Goal: Check status: Check status

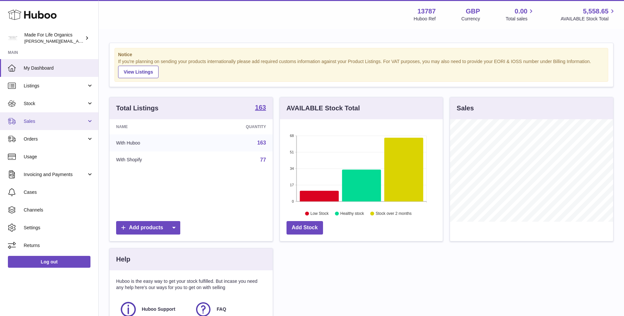
click at [28, 125] on link "Sales" at bounding box center [49, 122] width 98 height 18
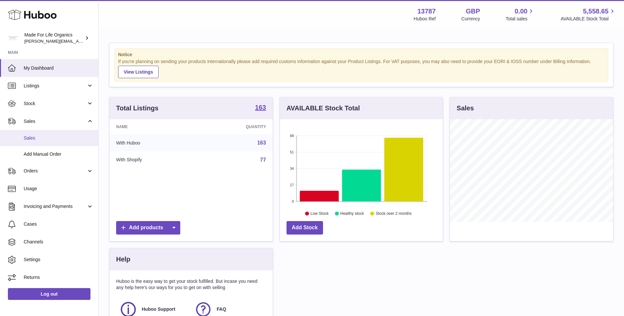
click at [36, 139] on span "Sales" at bounding box center [59, 138] width 70 height 6
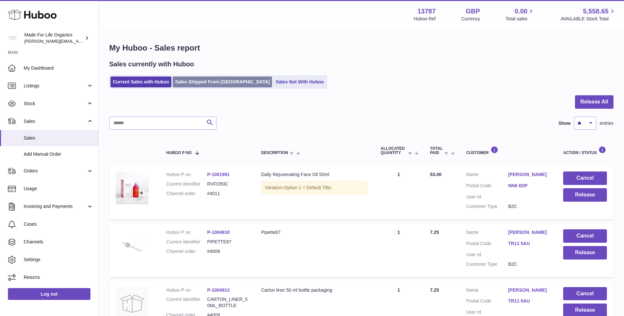
click at [200, 79] on link "Sales Shipped From Huboo" at bounding box center [222, 82] width 99 height 11
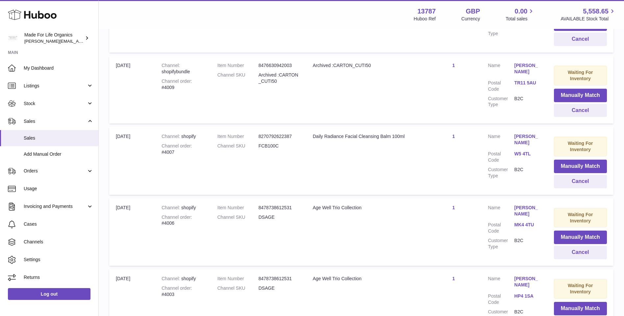
scroll to position [316, 0]
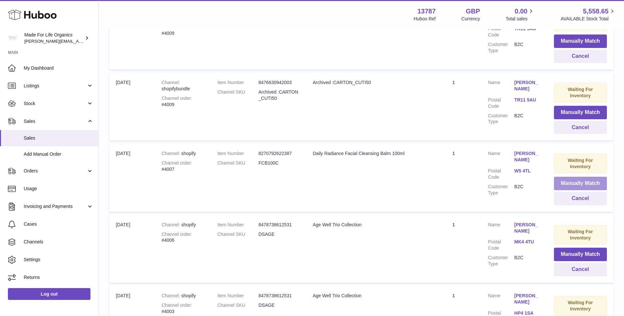
click at [586, 183] on button "Manually Match" at bounding box center [580, 183] width 53 height 13
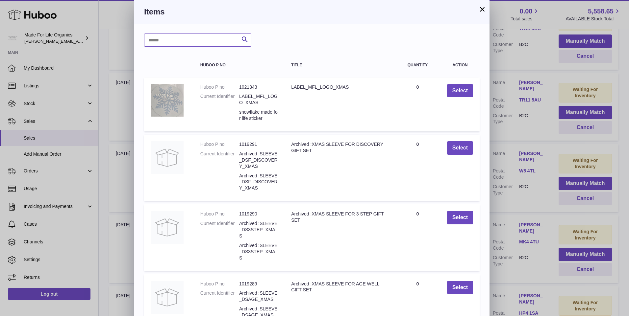
click at [162, 41] on input "text" at bounding box center [197, 40] width 107 height 13
type input "*******"
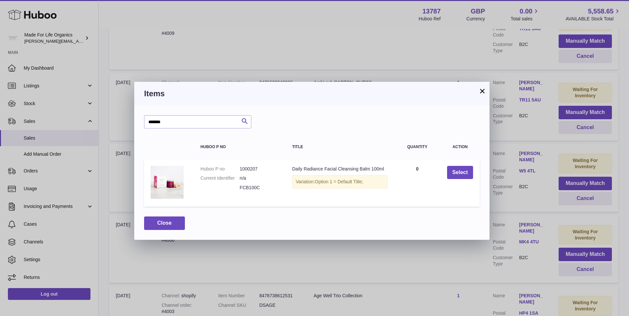
click at [483, 92] on button "×" at bounding box center [482, 91] width 8 height 8
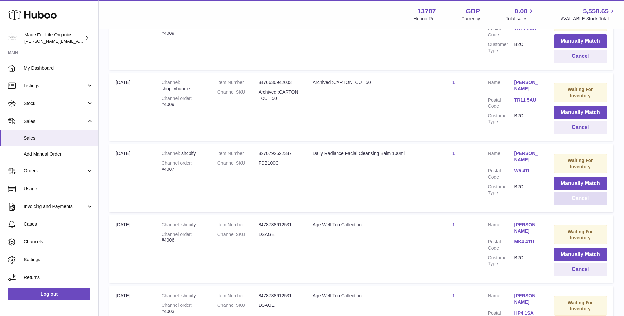
click at [581, 201] on button "Cancel" at bounding box center [580, 198] width 53 height 13
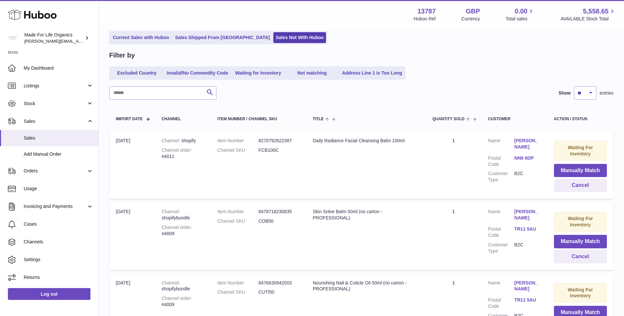
scroll to position [0, 0]
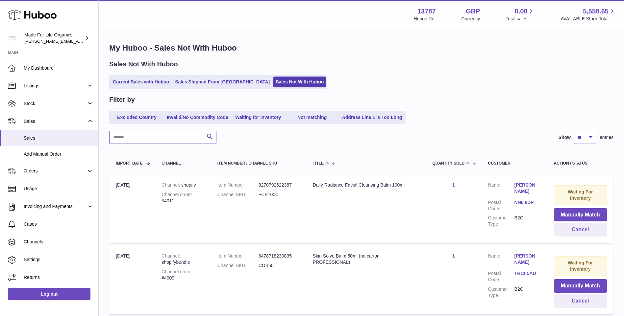
drag, startPoint x: 190, startPoint y: 133, endPoint x: 182, endPoint y: 132, distance: 7.7
click at [190, 133] on input "text" at bounding box center [162, 137] width 107 height 13
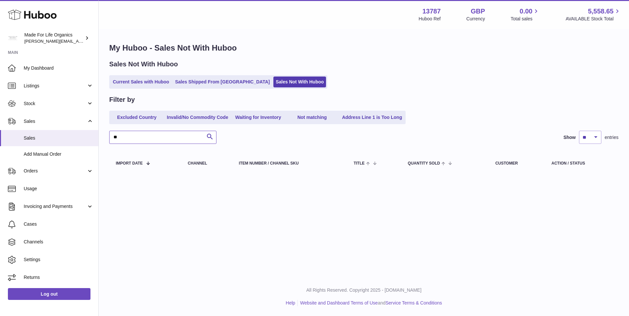
type input "*"
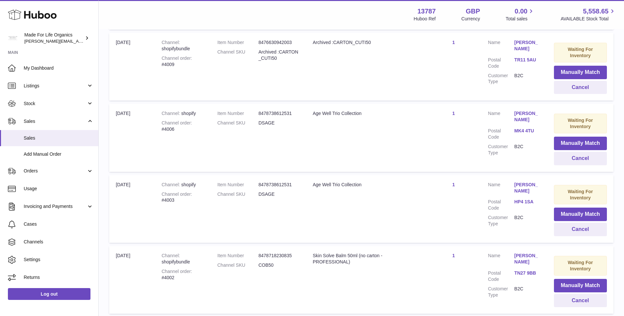
scroll to position [362, 0]
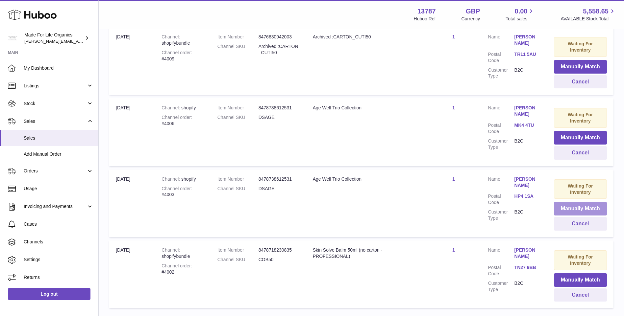
click at [589, 210] on button "Manually Match" at bounding box center [580, 208] width 53 height 13
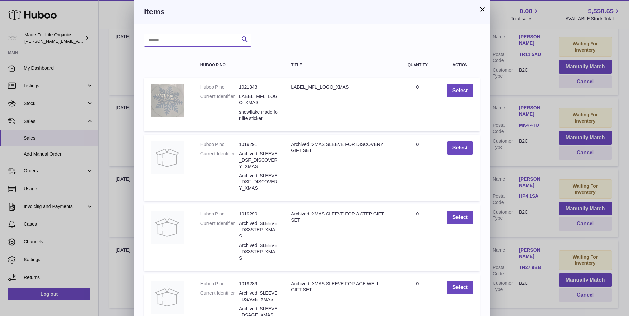
click at [187, 39] on input "text" at bounding box center [197, 40] width 107 height 13
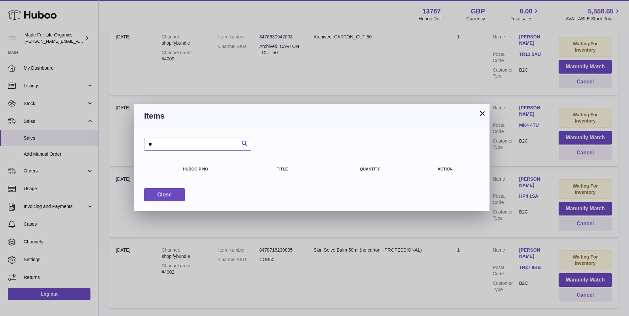
type input "*"
type input "********"
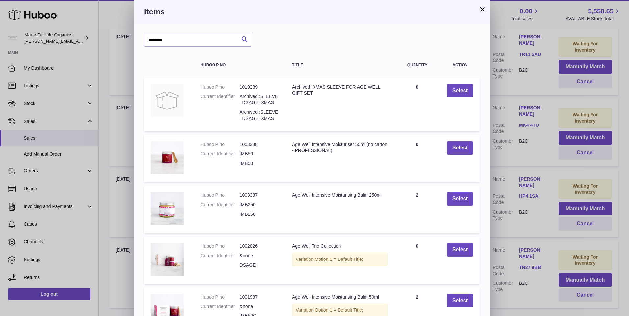
click at [482, 9] on button "×" at bounding box center [482, 9] width 8 height 8
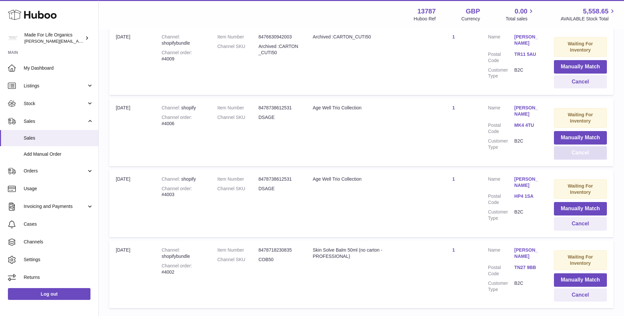
click at [583, 156] on button "Cancel" at bounding box center [580, 152] width 53 height 13
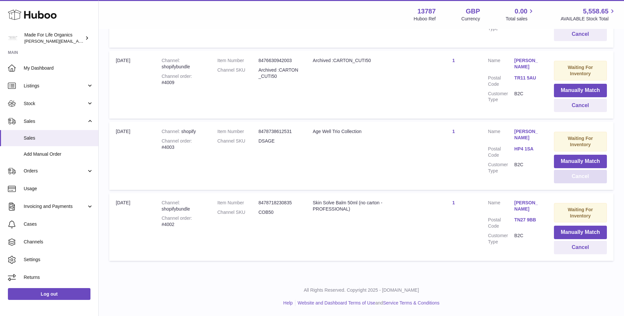
scroll to position [338, 0]
click at [408, 163] on td "Title Age Well Trio Collection" at bounding box center [366, 156] width 120 height 68
click at [584, 175] on button "Cancel" at bounding box center [580, 176] width 53 height 13
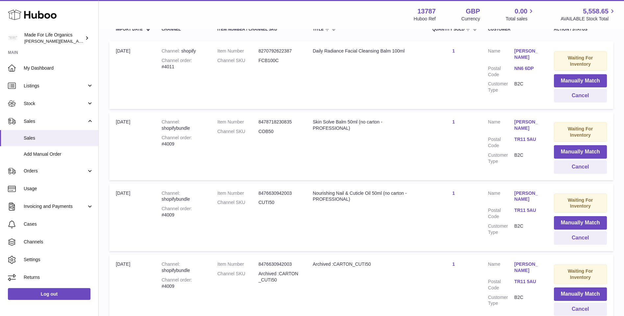
scroll to position [267, 0]
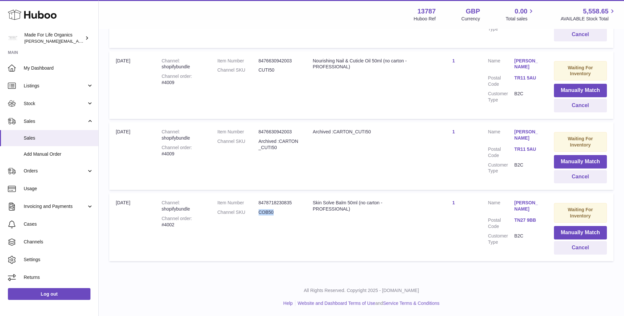
drag, startPoint x: 273, startPoint y: 214, endPoint x: 260, endPoint y: 214, distance: 13.5
click at [260, 214] on dd "COB50" at bounding box center [279, 213] width 41 height 6
copy dd "COB50"
click at [589, 235] on button "Manually Match" at bounding box center [580, 232] width 53 height 13
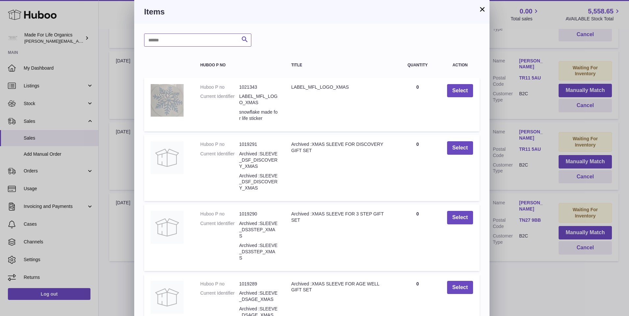
click at [203, 38] on input "text" at bounding box center [197, 40] width 107 height 13
paste input "*****"
type input "*****"
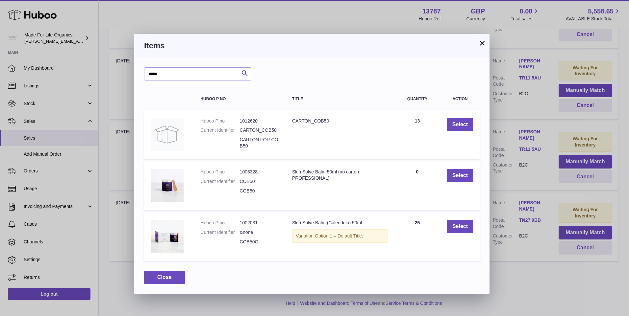
click at [482, 44] on button "×" at bounding box center [482, 43] width 8 height 8
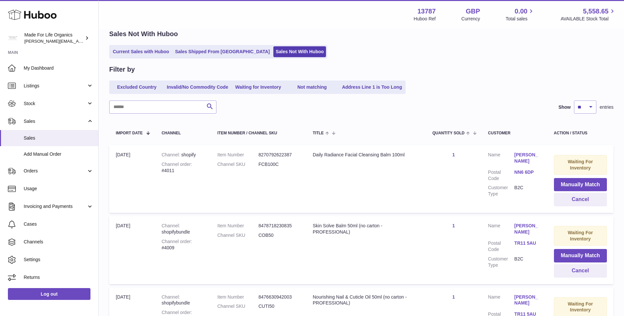
scroll to position [0, 0]
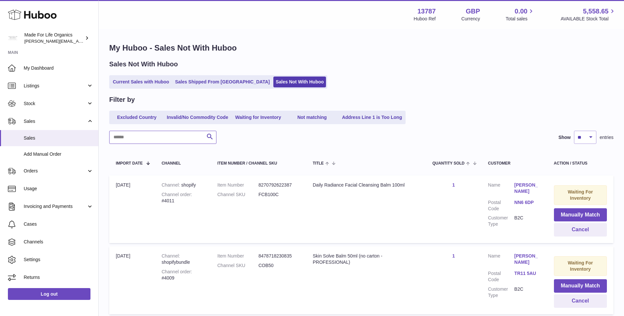
click at [142, 137] on input "text" at bounding box center [162, 137] width 107 height 13
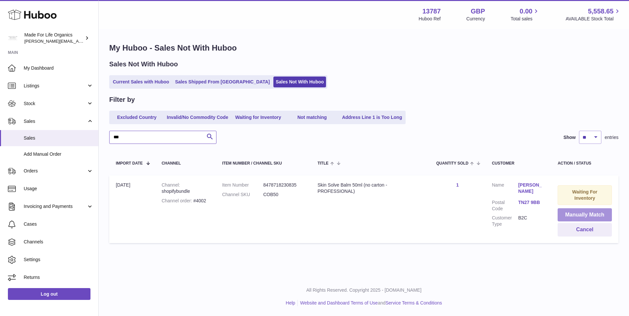
type input "***"
click at [567, 215] on button "Manually Match" at bounding box center [585, 215] width 54 height 13
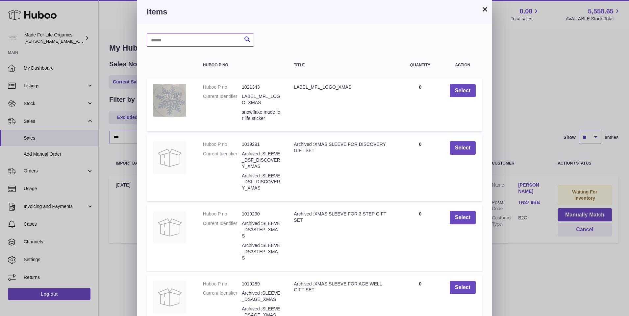
click at [180, 43] on input "text" at bounding box center [200, 40] width 107 height 13
paste input "******"
type input "******"
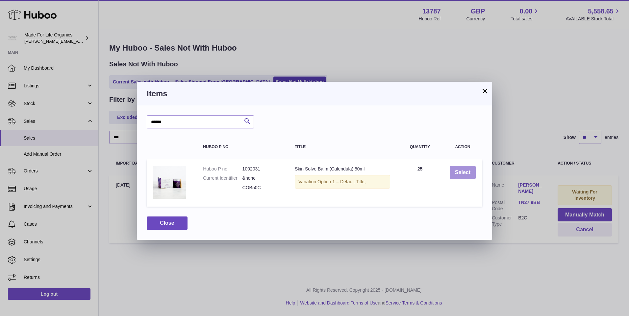
click at [467, 175] on button "Select" at bounding box center [463, 172] width 26 height 13
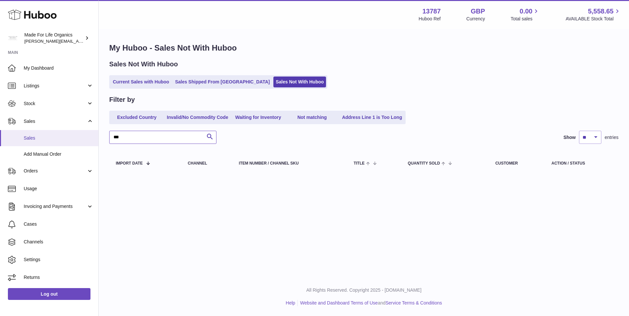
drag, startPoint x: 157, startPoint y: 135, endPoint x: 95, endPoint y: 138, distance: 62.2
click at [95, 138] on div "Huboo Made For Life Organics geoff.winwood@madeforlifeorganics.com Main My Dash…" at bounding box center [314, 158] width 629 height 316
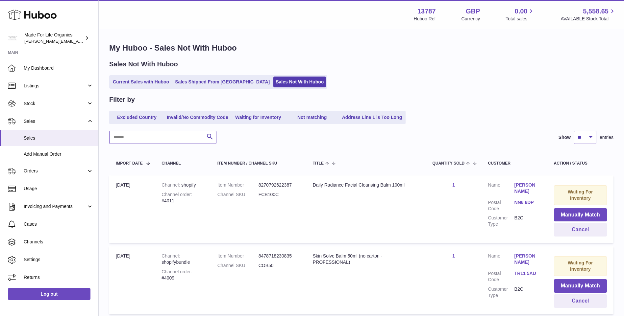
drag, startPoint x: 184, startPoint y: 135, endPoint x: 190, endPoint y: 125, distance: 11.1
click at [184, 135] on input "text" at bounding box center [162, 137] width 107 height 13
type input "******"
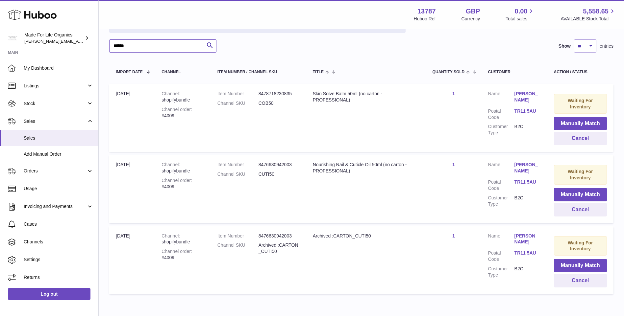
scroll to position [99, 0]
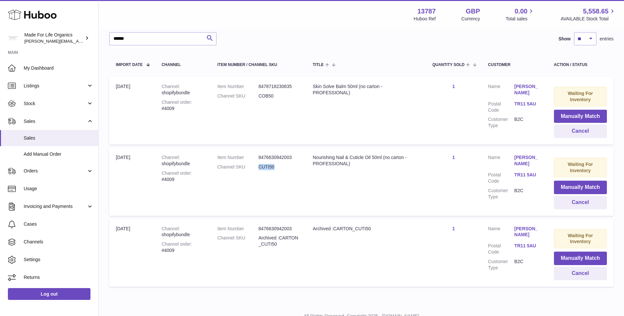
drag, startPoint x: 274, startPoint y: 167, endPoint x: 260, endPoint y: 169, distance: 14.9
click at [260, 169] on dd "CUTI50" at bounding box center [279, 167] width 41 height 6
copy dd "CUTI50"
click at [574, 188] on button "Manually Match" at bounding box center [580, 187] width 53 height 13
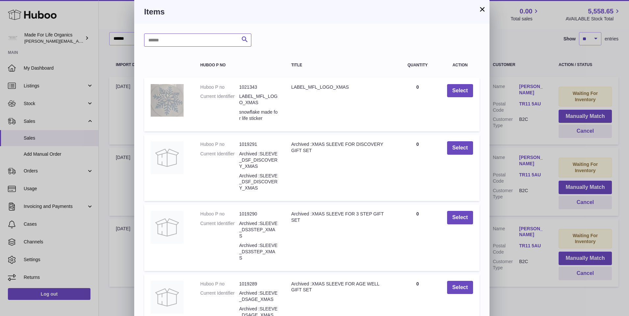
click at [219, 42] on input "text" at bounding box center [197, 40] width 107 height 13
paste input "******"
type input "*******"
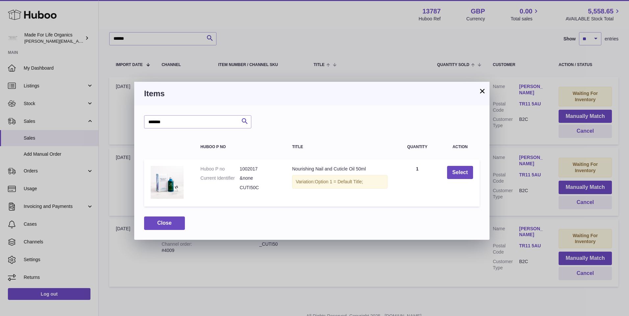
click at [482, 91] on button "×" at bounding box center [482, 91] width 8 height 8
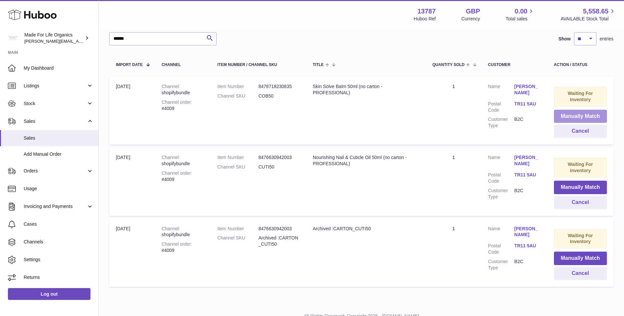
click at [579, 116] on button "Manually Match" at bounding box center [580, 116] width 53 height 13
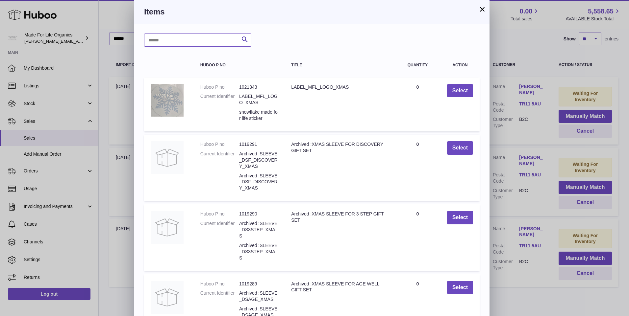
click at [199, 41] on input "text" at bounding box center [197, 40] width 107 height 13
type input "******"
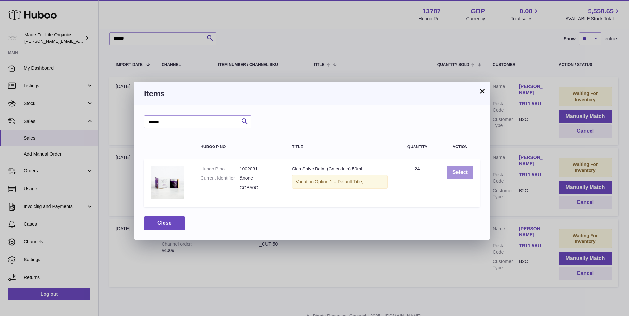
click at [464, 171] on button "Select" at bounding box center [460, 172] width 26 height 13
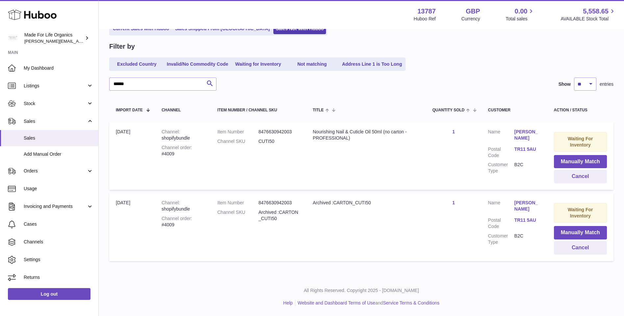
scroll to position [53, 0]
click at [578, 163] on button "Manually Match" at bounding box center [580, 161] width 53 height 13
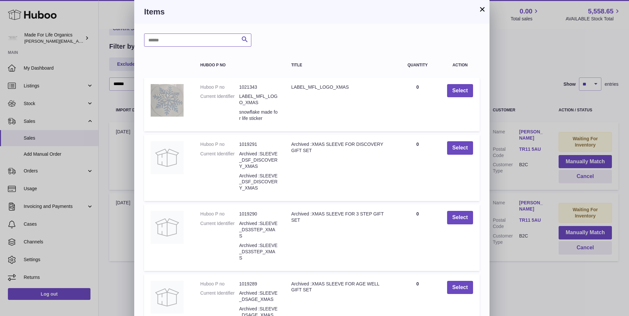
click at [169, 40] on input "text" at bounding box center [197, 40] width 107 height 13
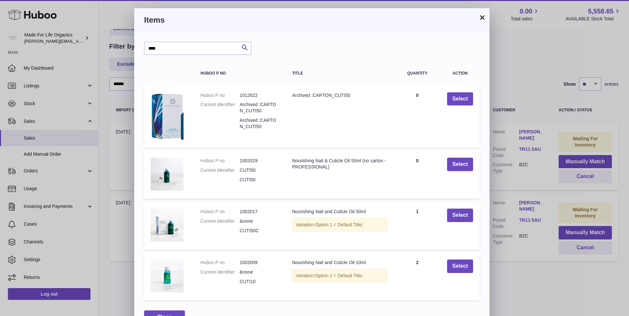
drag, startPoint x: 220, startPoint y: 14, endPoint x: 337, endPoint y: 14, distance: 117.5
click at [337, 14] on div "Items" at bounding box center [311, 20] width 355 height 24
click at [183, 49] on input "****" at bounding box center [197, 48] width 107 height 13
type input "*******"
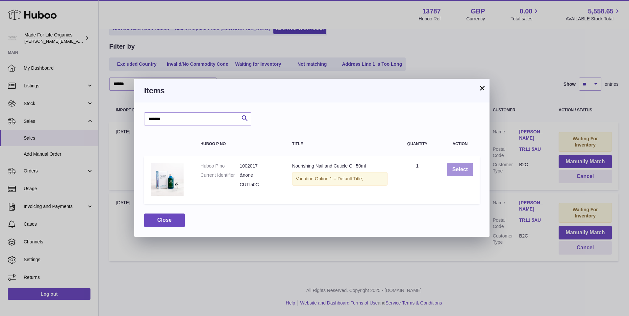
click at [456, 174] on button "Select" at bounding box center [460, 169] width 26 height 13
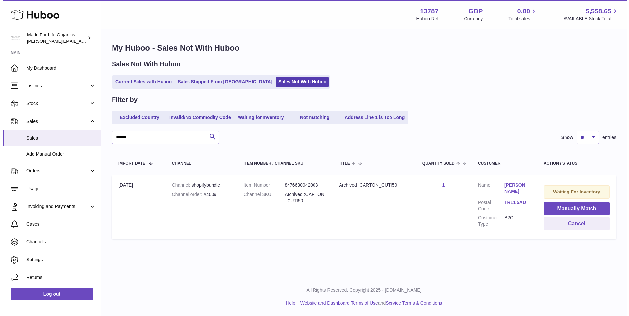
scroll to position [0, 0]
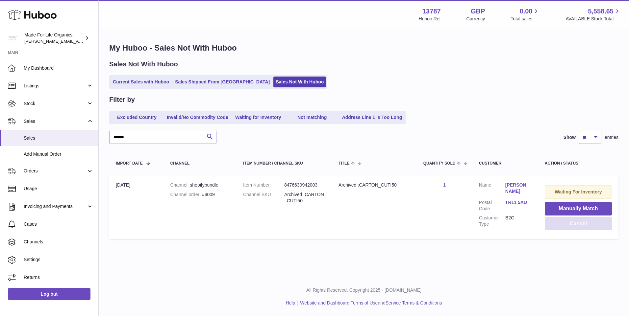
click at [576, 225] on button "Cancel" at bounding box center [578, 223] width 67 height 13
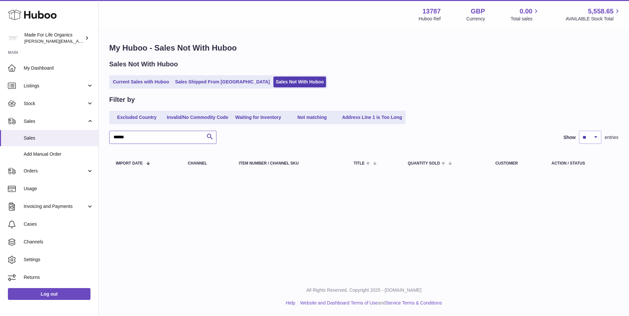
drag, startPoint x: 147, startPoint y: 139, endPoint x: 107, endPoint y: 145, distance: 40.6
click at [107, 145] on div "My Huboo - Sales Not With Huboo Sales Not With Huboo Current Sales with Huboo S…" at bounding box center [364, 109] width 530 height 159
type input "******"
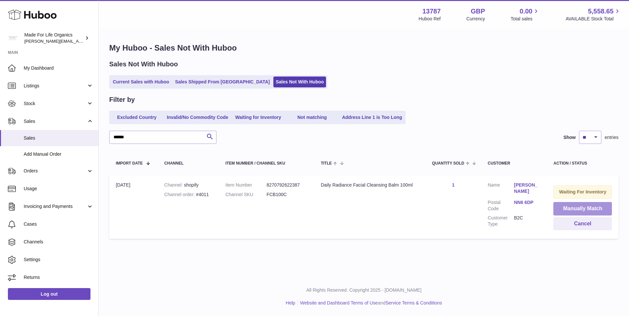
click at [570, 207] on button "Manually Match" at bounding box center [582, 208] width 59 height 13
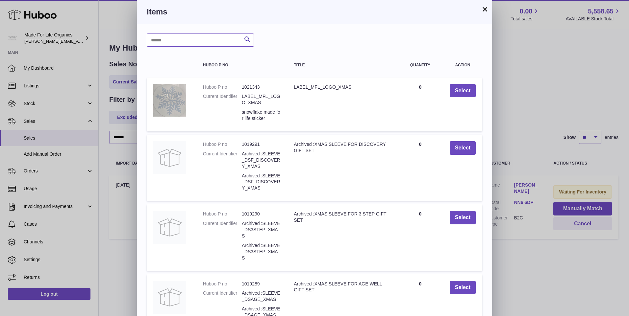
click at [193, 40] on input "text" at bounding box center [200, 40] width 107 height 13
type input "*******"
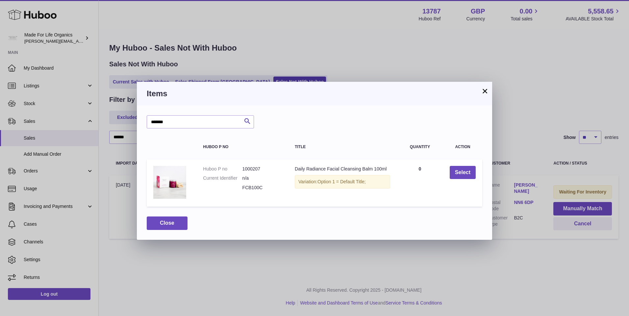
click at [486, 94] on button "×" at bounding box center [485, 91] width 8 height 8
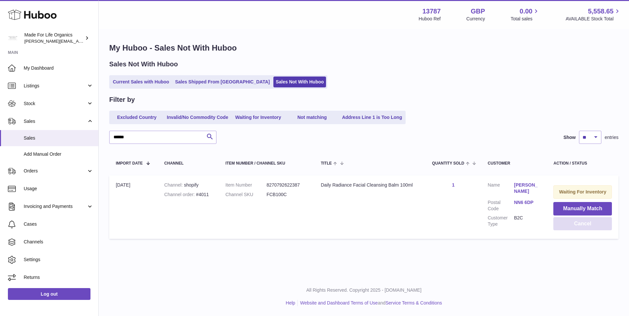
click at [576, 226] on button "Cancel" at bounding box center [582, 223] width 59 height 13
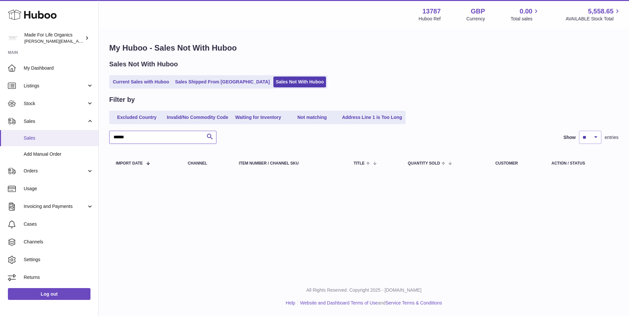
drag, startPoint x: 156, startPoint y: 139, endPoint x: 46, endPoint y: 137, distance: 110.6
click at [46, 137] on div "Huboo Made For Life Organics geoff.winwood@madeforlifeorganics.com Main My Dash…" at bounding box center [314, 158] width 629 height 316
click at [220, 208] on div "Menu Huboo 13787 Huboo Ref GBP Currency 0.00 Total sales 5,558.65 AVAILABLE Sto…" at bounding box center [364, 139] width 530 height 278
click at [30, 172] on span "Orders" at bounding box center [55, 171] width 63 height 6
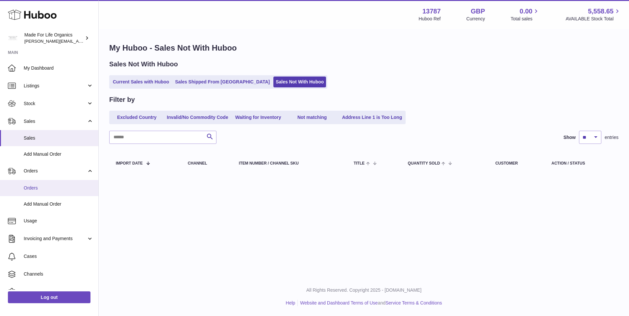
click at [33, 186] on span "Orders" at bounding box center [59, 188] width 70 height 6
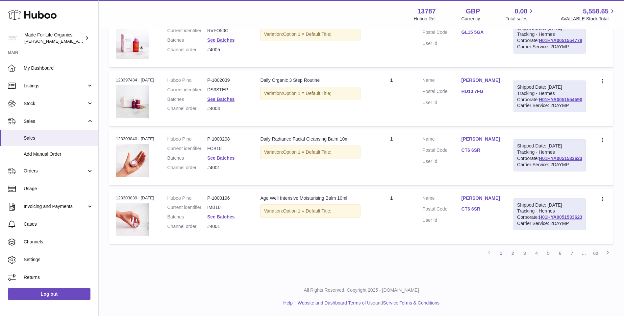
scroll to position [646, 0]
click at [514, 255] on link "2" at bounding box center [513, 254] width 12 height 12
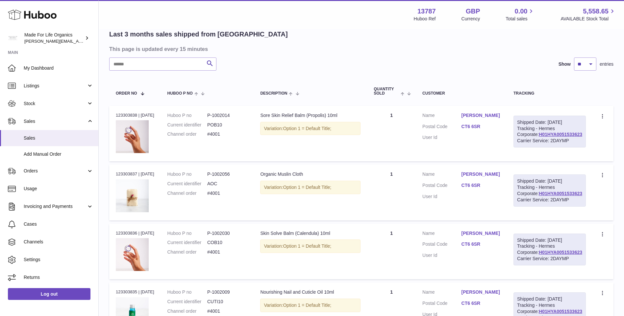
scroll to position [30, 0]
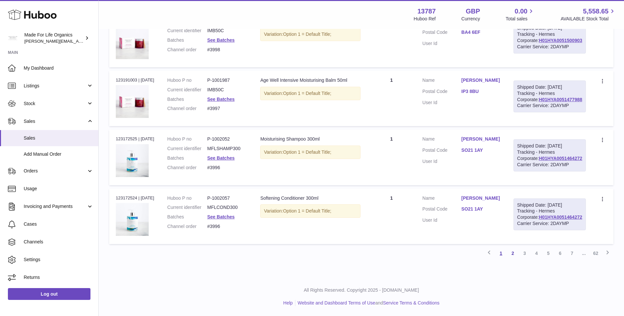
click at [501, 253] on link "1" at bounding box center [501, 254] width 12 height 12
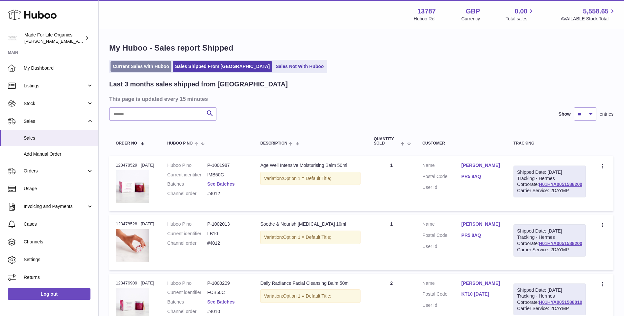
click at [148, 63] on link "Current Sales with Huboo" at bounding box center [141, 66] width 61 height 11
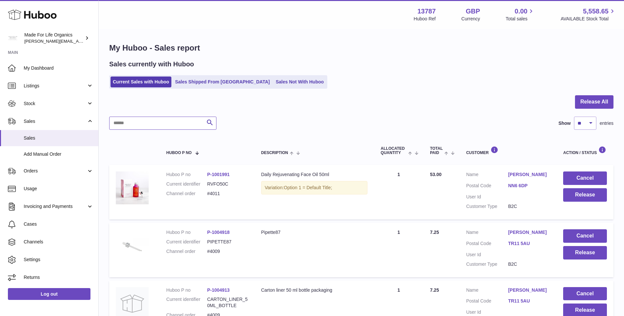
click at [178, 121] on input "text" at bounding box center [162, 123] width 107 height 13
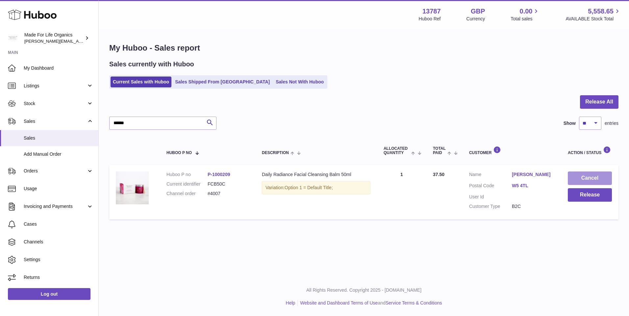
click at [588, 178] on button "Cancel" at bounding box center [590, 178] width 44 height 13
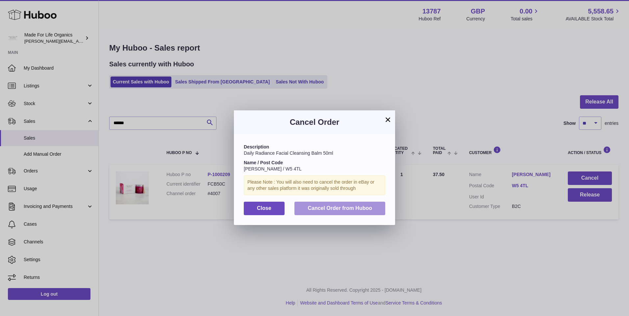
click at [332, 212] on button "Cancel Order from Huboo" at bounding box center [339, 208] width 91 height 13
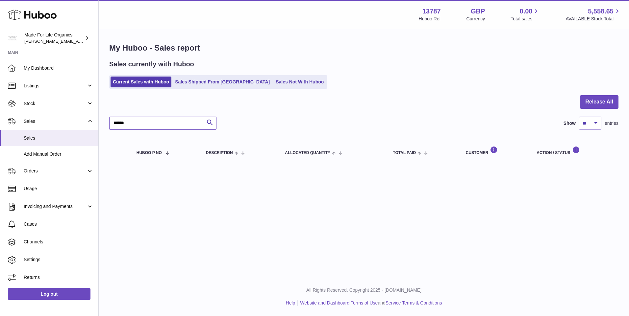
click at [167, 124] on input "******" at bounding box center [162, 123] width 107 height 13
type input "*"
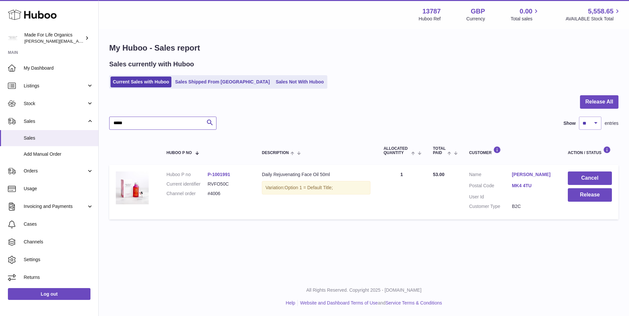
type input "*****"
click at [583, 178] on button "Cancel" at bounding box center [590, 178] width 44 height 13
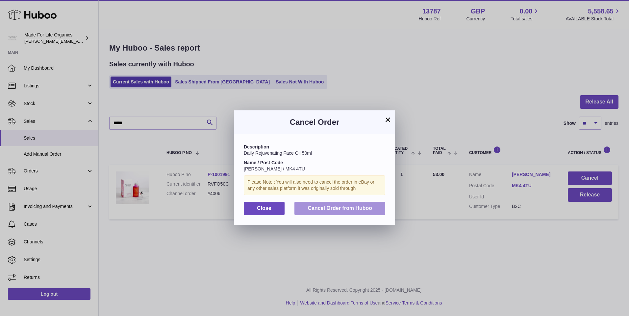
click at [322, 209] on span "Cancel Order from Huboo" at bounding box center [340, 209] width 64 height 6
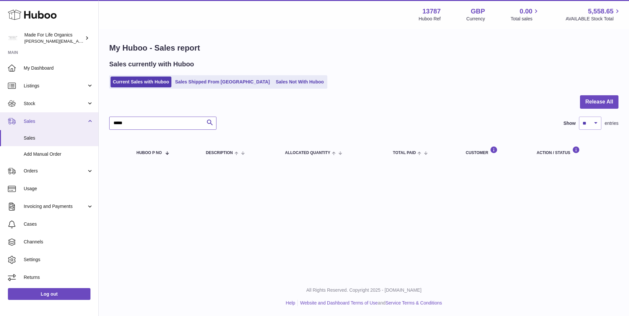
drag, startPoint x: 146, startPoint y: 122, endPoint x: 84, endPoint y: 123, distance: 62.2
click at [84, 123] on div "Huboo Made For Life Organics geoff.winwood@madeforlifeorganics.com Main My Dash…" at bounding box center [314, 158] width 629 height 316
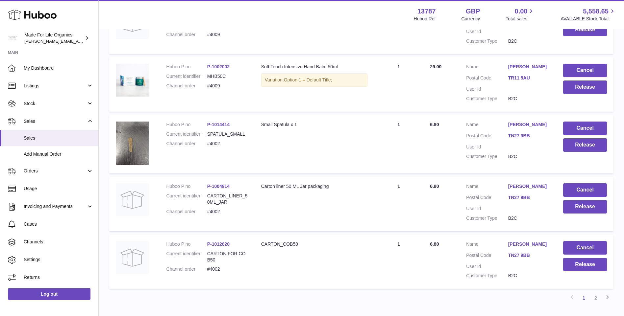
scroll to position [461, 0]
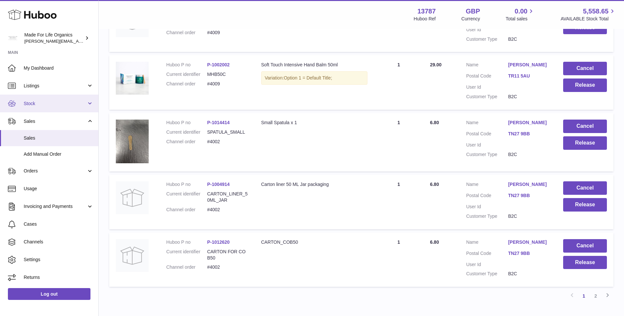
click at [35, 106] on span "Stock" at bounding box center [55, 104] width 63 height 6
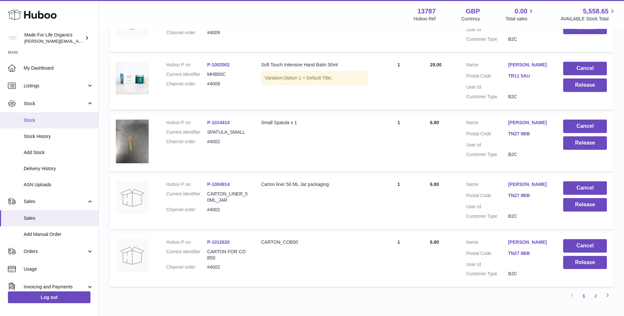
click at [34, 121] on span "Stock" at bounding box center [59, 120] width 70 height 6
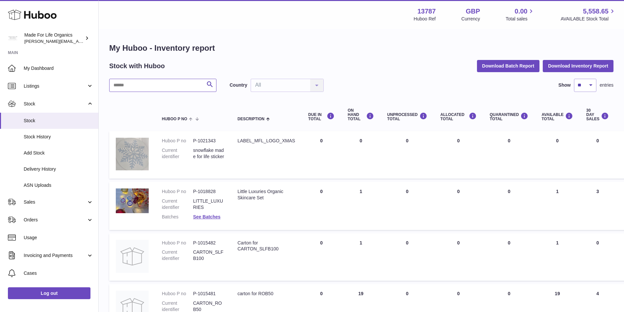
click at [128, 85] on input "text" at bounding box center [162, 85] width 107 height 13
paste input "******"
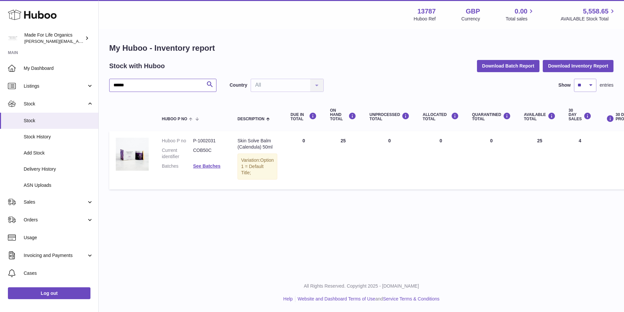
click at [116, 86] on input "******" at bounding box center [162, 85] width 107 height 13
type input "******"
click at [31, 107] on span "Stock" at bounding box center [55, 104] width 63 height 6
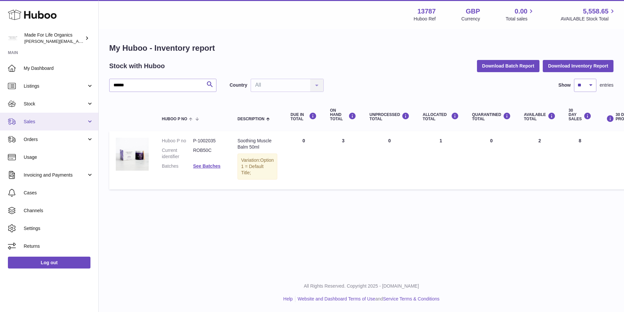
click at [29, 122] on span "Sales" at bounding box center [55, 121] width 63 height 6
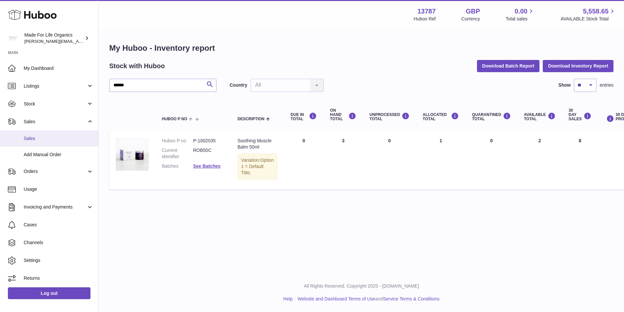
click at [26, 141] on span "Sales" at bounding box center [59, 138] width 70 height 6
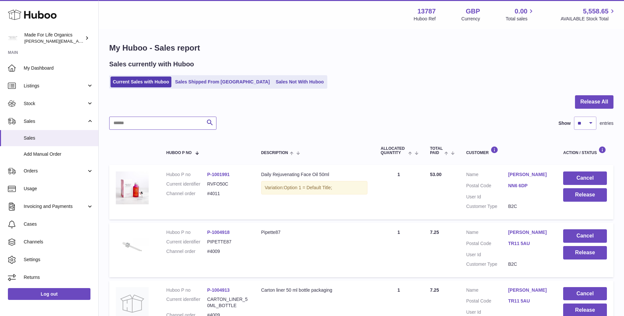
click at [181, 125] on input "text" at bounding box center [162, 123] width 107 height 13
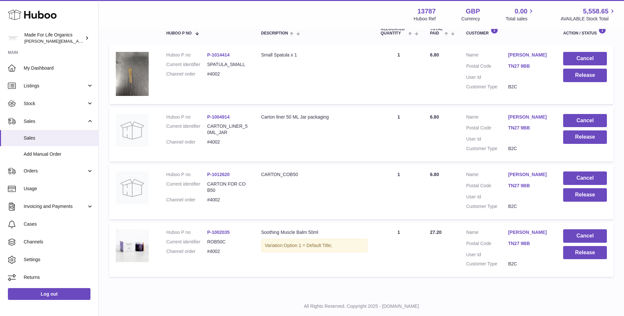
scroll to position [99, 0]
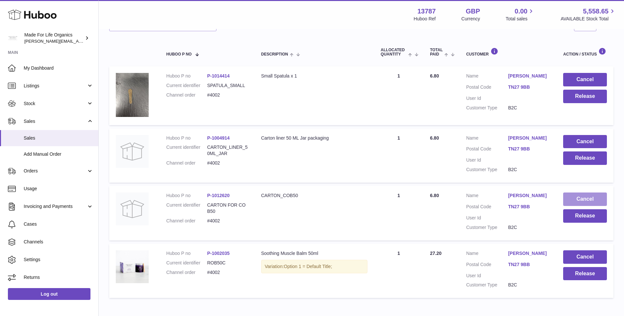
click at [583, 198] on button "Cancel" at bounding box center [585, 199] width 44 height 13
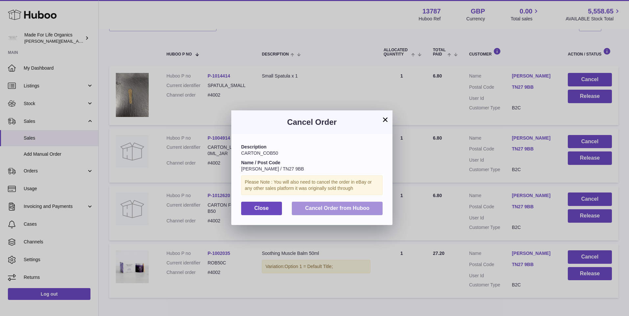
click at [355, 210] on span "Cancel Order from Huboo" at bounding box center [337, 209] width 64 height 6
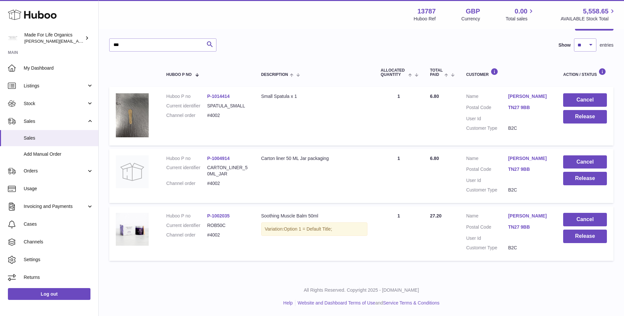
scroll to position [78, 0]
click at [593, 164] on button "Cancel" at bounding box center [585, 162] width 44 height 13
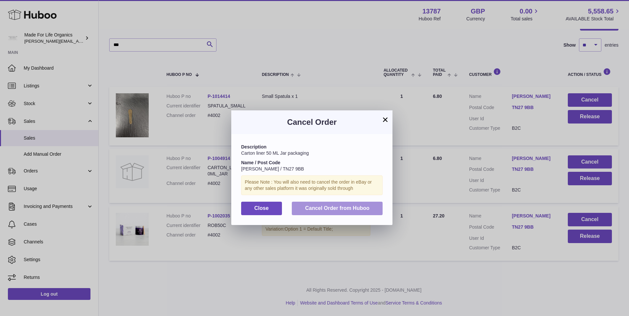
click at [359, 209] on span "Cancel Order from Huboo" at bounding box center [337, 209] width 64 height 6
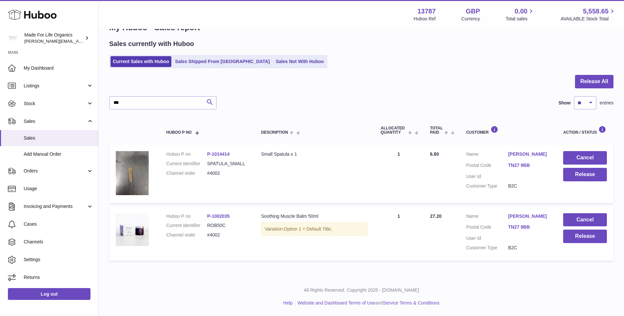
scroll to position [20, 0]
click at [580, 160] on button "Cancel" at bounding box center [585, 157] width 44 height 13
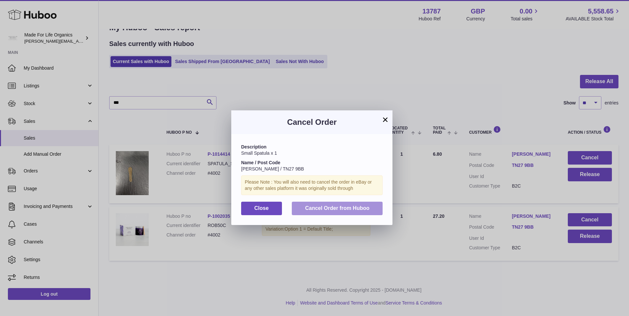
click at [329, 207] on span "Cancel Order from Huboo" at bounding box center [337, 209] width 64 height 6
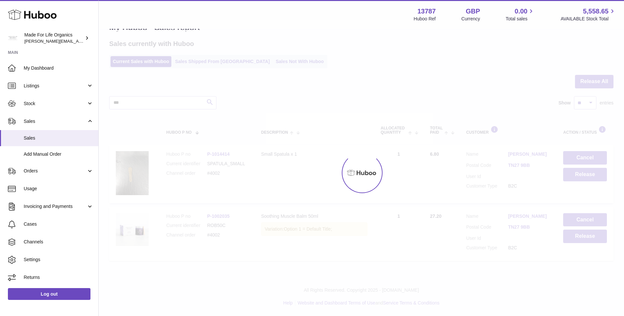
scroll to position [0, 0]
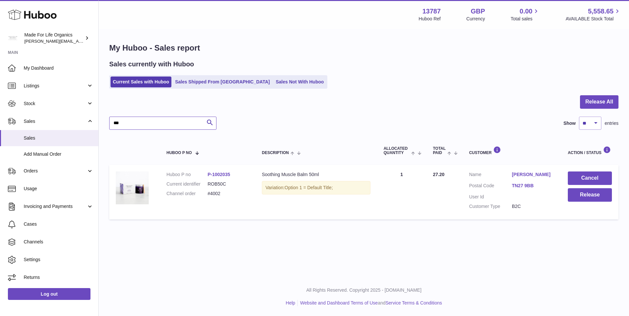
drag, startPoint x: 152, startPoint y: 123, endPoint x: 146, endPoint y: 123, distance: 5.9
click at [152, 123] on input "***" at bounding box center [162, 123] width 107 height 13
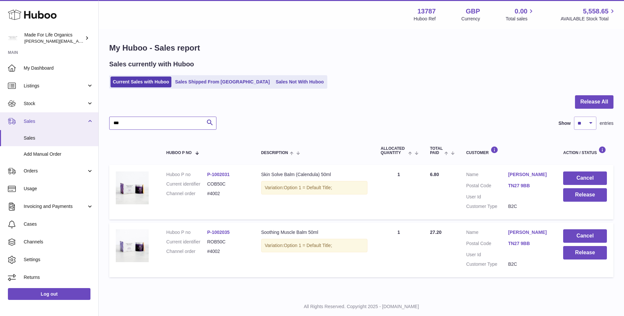
drag, startPoint x: 139, startPoint y: 124, endPoint x: 98, endPoint y: 121, distance: 41.2
click at [98, 121] on div "Huboo Made For Life Organics geoff.winwood@madeforlifeorganics.com Main My Dash…" at bounding box center [312, 166] width 624 height 333
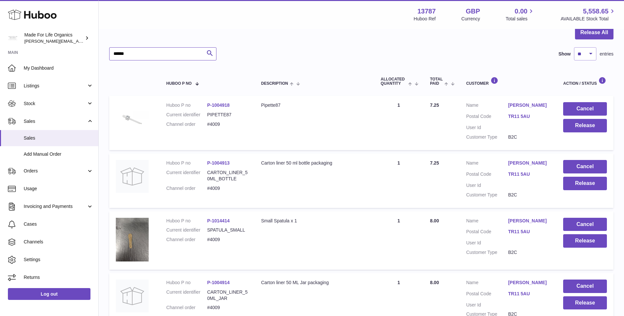
scroll to position [54, 0]
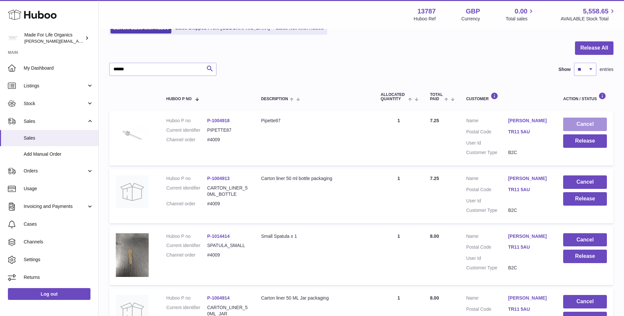
click at [592, 124] on button "Cancel" at bounding box center [585, 124] width 44 height 13
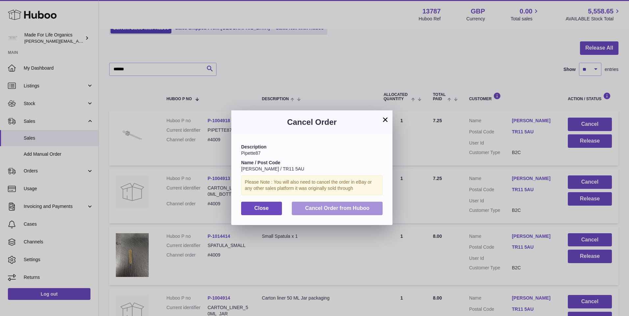
click at [356, 207] on span "Cancel Order from Huboo" at bounding box center [337, 209] width 64 height 6
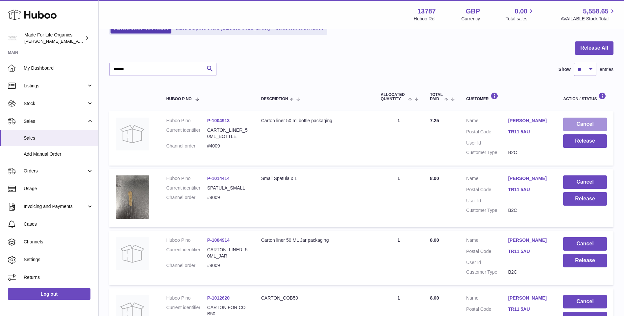
click at [571, 123] on button "Cancel" at bounding box center [585, 124] width 44 height 13
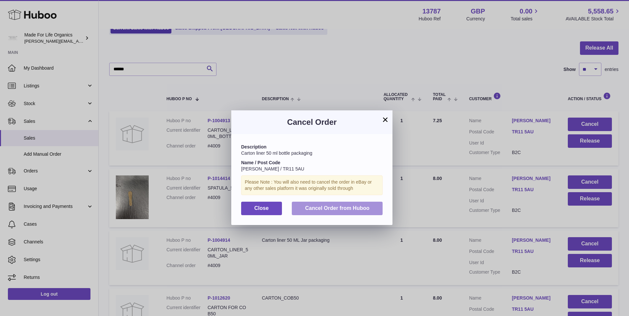
click at [360, 210] on span "Cancel Order from Huboo" at bounding box center [337, 209] width 64 height 6
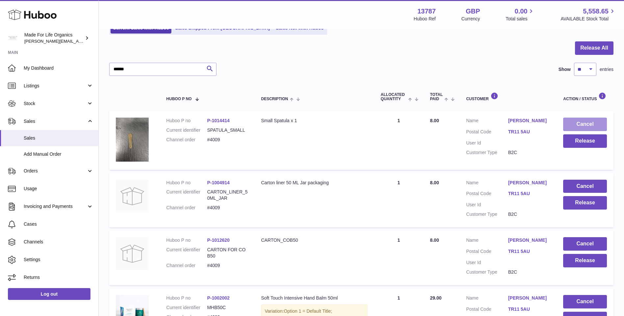
click at [575, 122] on button "Cancel" at bounding box center [585, 124] width 44 height 13
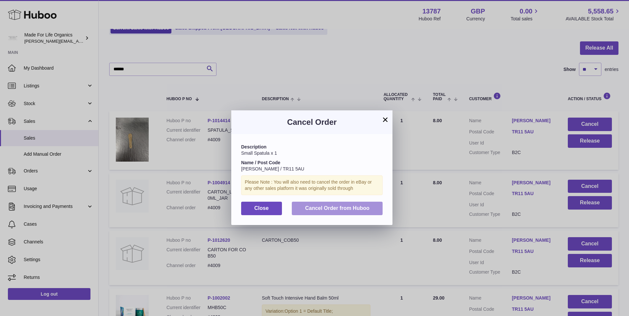
click at [367, 211] on span "Cancel Order from Huboo" at bounding box center [337, 209] width 64 height 6
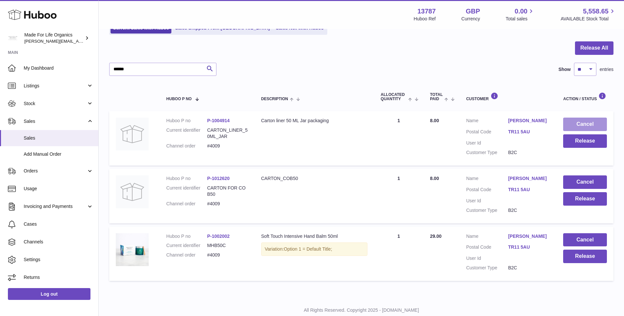
click at [578, 121] on button "Cancel" at bounding box center [585, 124] width 44 height 13
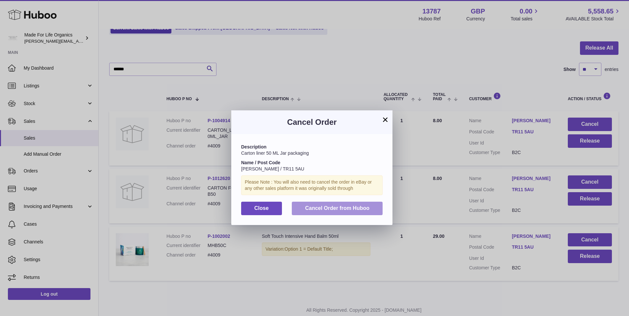
click at [358, 207] on span "Cancel Order from Huboo" at bounding box center [337, 209] width 64 height 6
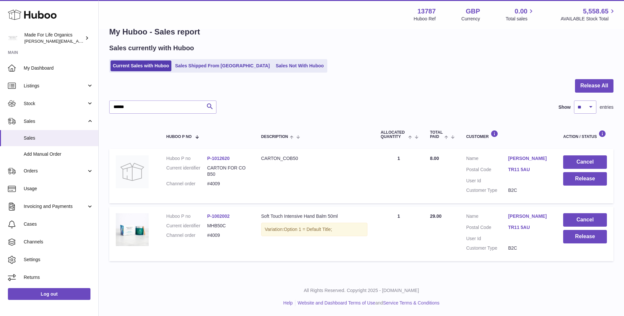
scroll to position [16, 0]
click at [570, 158] on button "Cancel" at bounding box center [585, 162] width 44 height 13
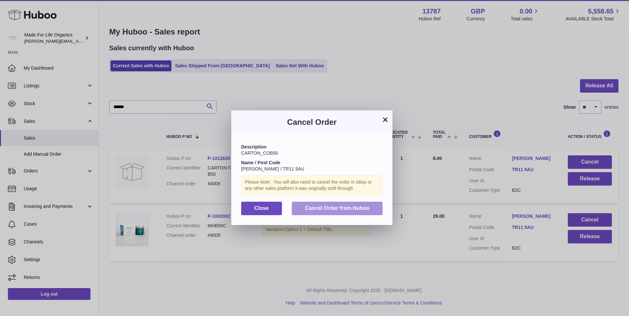
click at [353, 210] on span "Cancel Order from Huboo" at bounding box center [337, 209] width 64 height 6
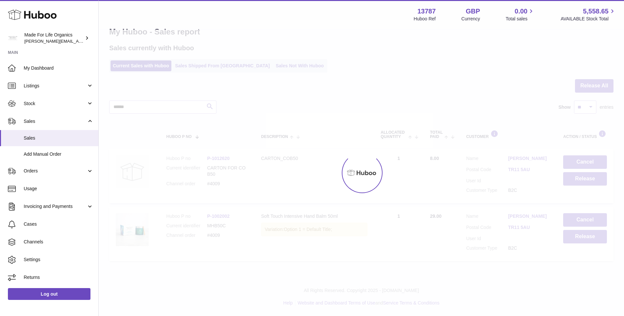
scroll to position [0, 0]
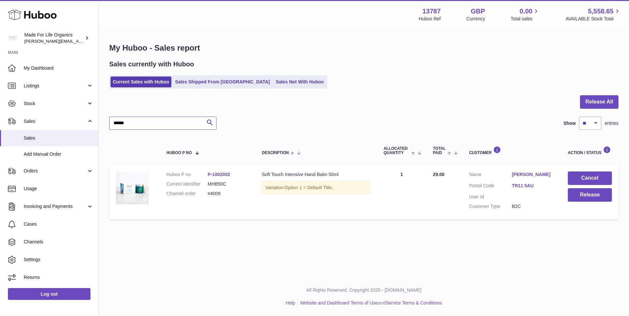
click at [177, 125] on input "******" at bounding box center [162, 123] width 107 height 13
click at [152, 123] on input "******" at bounding box center [162, 123] width 107 height 13
type input "*"
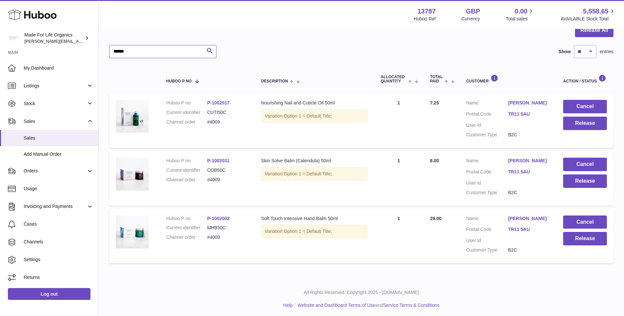
scroll to position [74, 0]
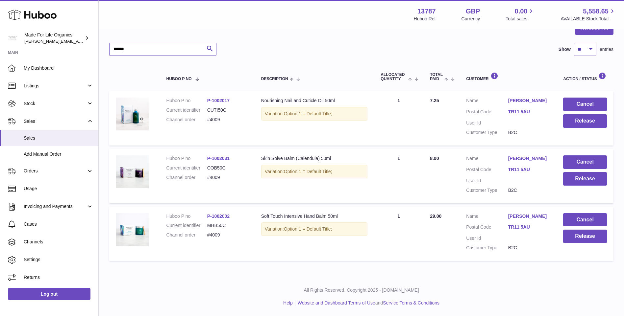
drag, startPoint x: 150, startPoint y: 45, endPoint x: 77, endPoint y: 55, distance: 73.7
click at [77, 55] on div "Huboo Made For Life Organics geoff.winwood@madeforlifeorganics.com Main My Dash…" at bounding box center [312, 121] width 624 height 391
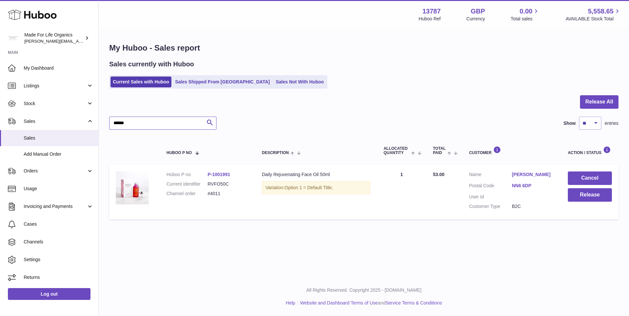
type input "******"
click at [590, 180] on button "Cancel" at bounding box center [590, 178] width 44 height 13
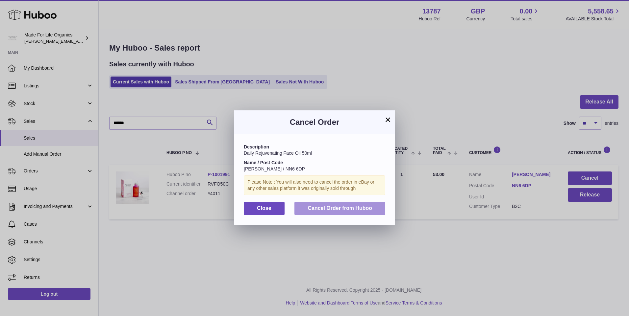
click at [343, 207] on span "Cancel Order from Huboo" at bounding box center [340, 209] width 64 height 6
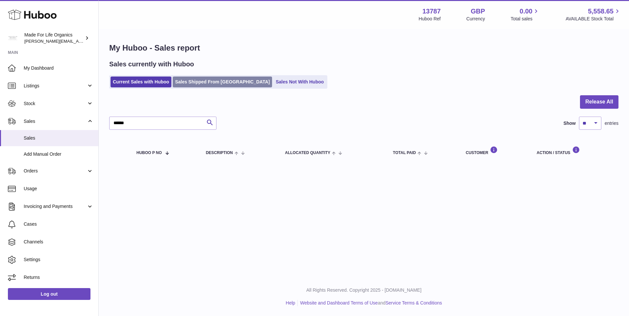
click at [193, 82] on link "Sales Shipped From Huboo" at bounding box center [222, 82] width 99 height 11
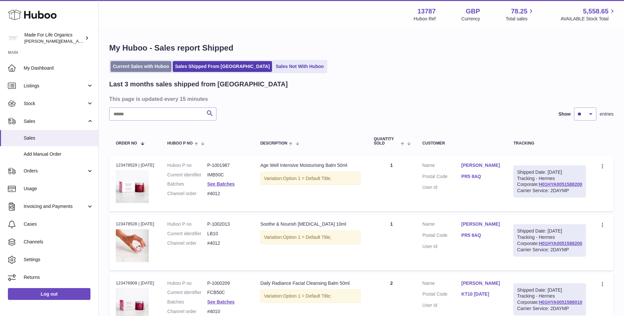
click at [138, 66] on link "Current Sales with Huboo" at bounding box center [141, 66] width 61 height 11
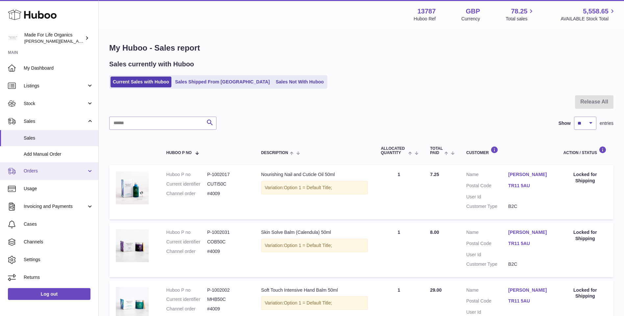
click at [29, 172] on span "Orders" at bounding box center [55, 171] width 63 height 6
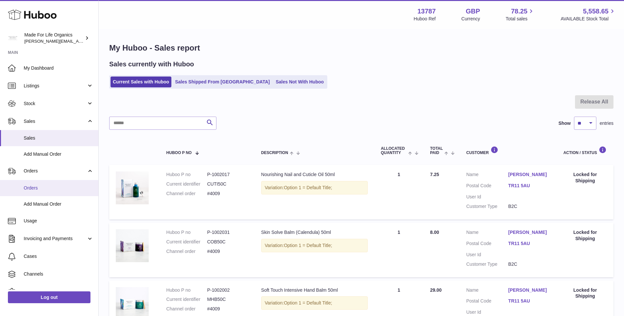
click at [33, 188] on span "Orders" at bounding box center [59, 188] width 70 height 6
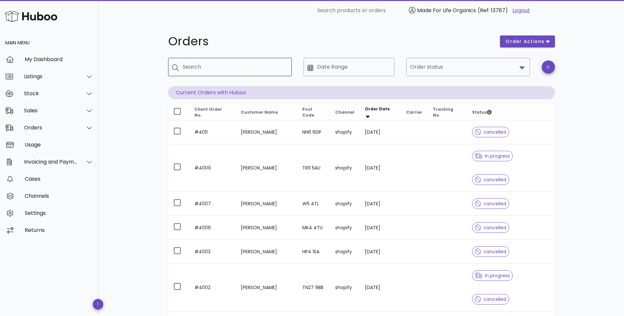
click at [237, 66] on input "Search" at bounding box center [235, 67] width 104 height 11
type input "*"
type input "**********"
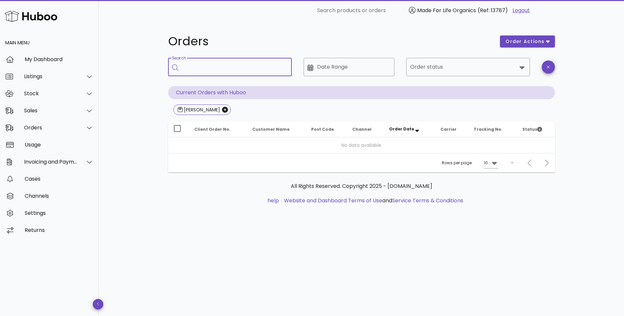
click at [226, 63] on input "Search" at bounding box center [235, 67] width 104 height 11
type input "*******"
click at [225, 111] on icon "Close" at bounding box center [225, 110] width 6 height 6
click at [520, 70] on icon at bounding box center [522, 67] width 8 height 8
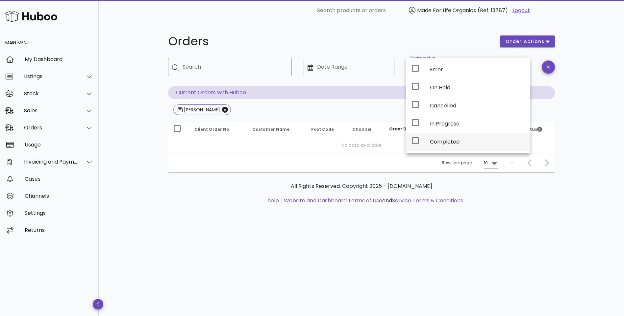
click at [416, 140] on icon at bounding box center [416, 141] width 8 height 8
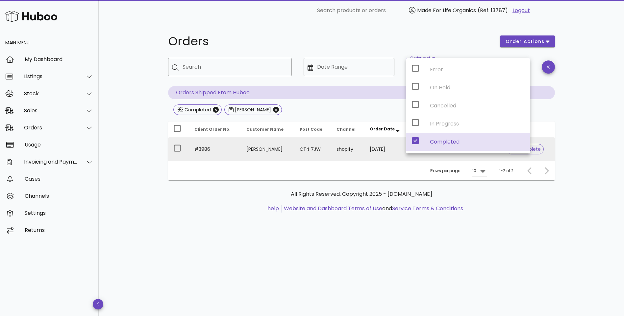
click at [207, 150] on td "#3986" at bounding box center [215, 150] width 52 height 24
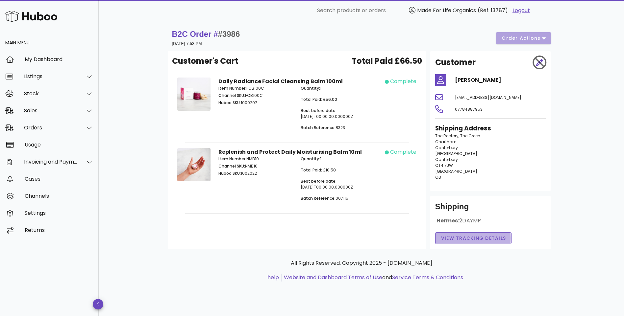
click at [473, 240] on span "View Tracking details" at bounding box center [473, 238] width 65 height 7
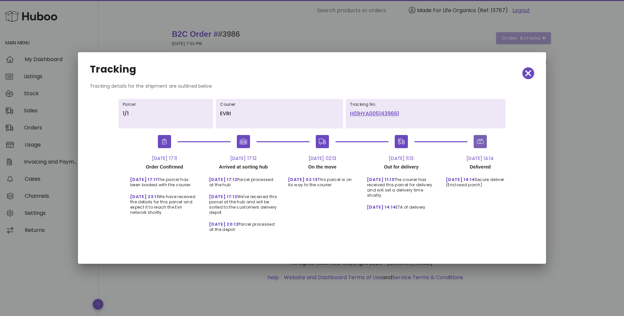
click at [484, 144] on icon "button" at bounding box center [480, 142] width 7 height 6
click at [481, 143] on button "button" at bounding box center [480, 141] width 13 height 13
click at [484, 142] on icon "button" at bounding box center [480, 142] width 7 height 6
click at [484, 144] on icon "button" at bounding box center [480, 142] width 7 height 6
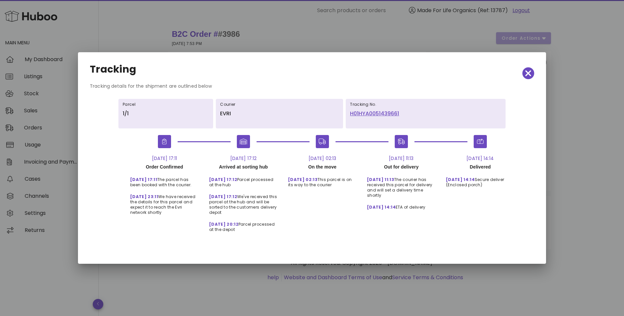
click at [380, 115] on link "H01HYA0051439661" at bounding box center [425, 114] width 151 height 8
click at [530, 76] on icon "button" at bounding box center [528, 73] width 6 height 6
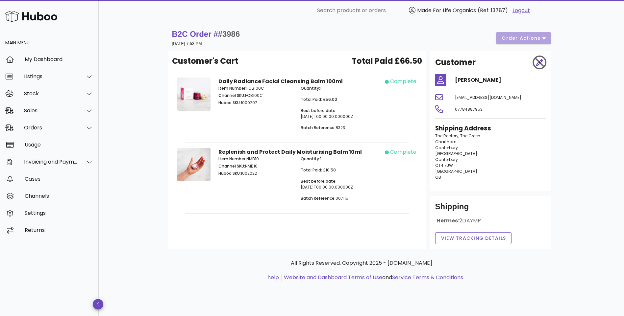
click at [145, 111] on div "B2C Order # #3986 18 August 2025 at 7:53 PM order actions Customer's Cart Total…" at bounding box center [361, 168] width 525 height 295
click at [37, 129] on div "Orders" at bounding box center [51, 128] width 54 height 6
click at [536, 188] on div "Shipping Address The Rectory, The Green Chartham Canterbury England Canterbury …" at bounding box center [490, 155] width 118 height 70
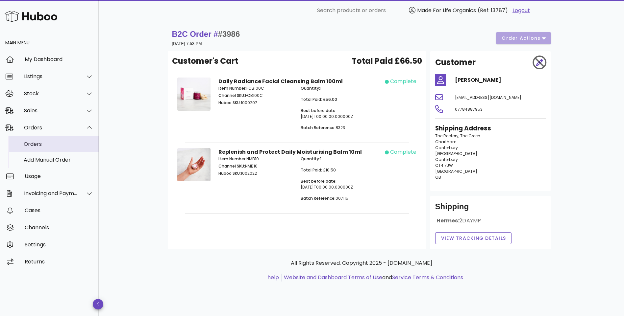
click at [34, 146] on div "Orders" at bounding box center [59, 144] width 70 height 6
click at [36, 145] on div "Orders" at bounding box center [59, 144] width 70 height 6
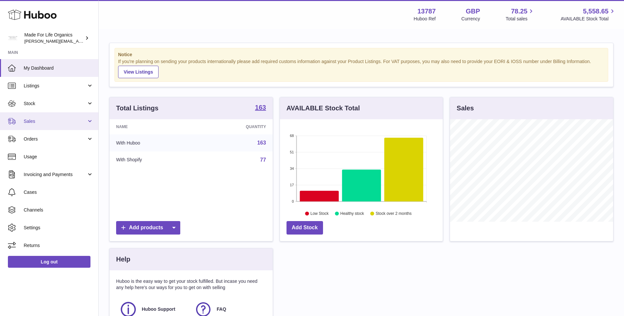
scroll to position [103, 163]
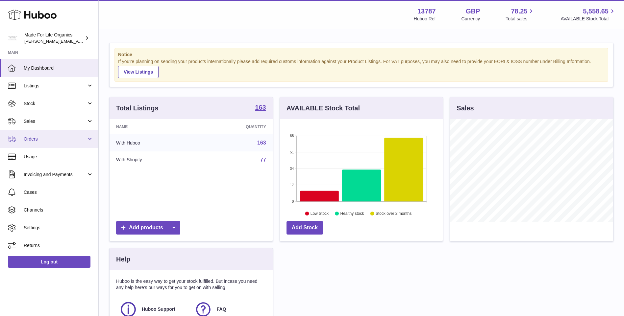
click at [34, 140] on span "Orders" at bounding box center [55, 139] width 63 height 6
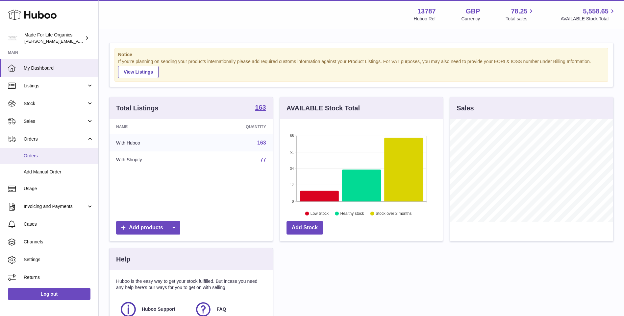
click at [29, 157] on span "Orders" at bounding box center [59, 156] width 70 height 6
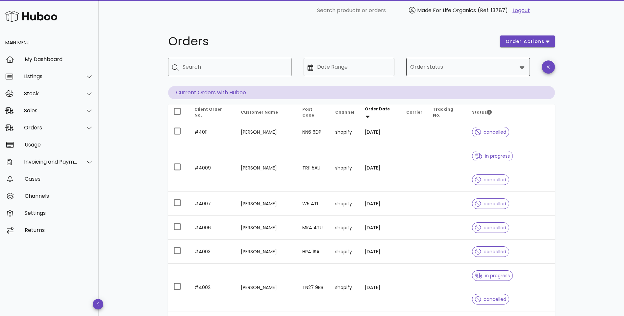
click at [518, 68] on div at bounding box center [521, 67] width 9 height 8
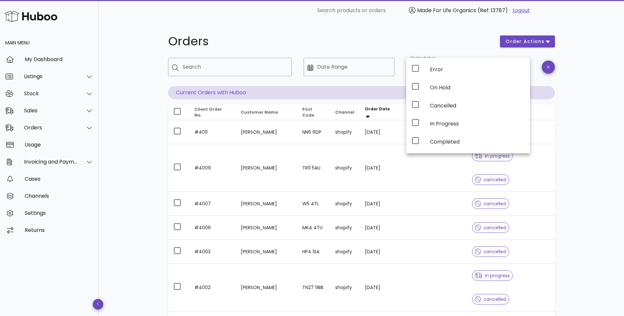
click at [592, 111] on div "Orders order actions ​ Search ​ Date Range ​ Order status Current Orders with H…" at bounding box center [361, 250] width 525 height 459
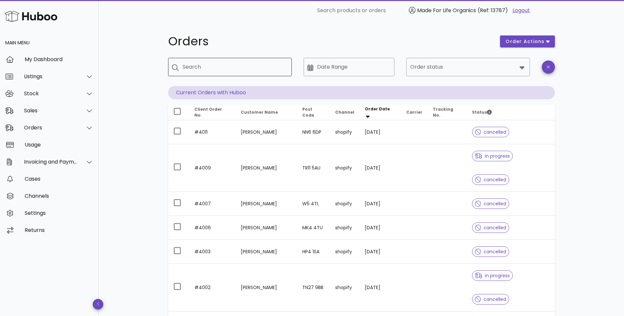
click at [253, 69] on input "Search" at bounding box center [235, 67] width 104 height 11
type input "**********"
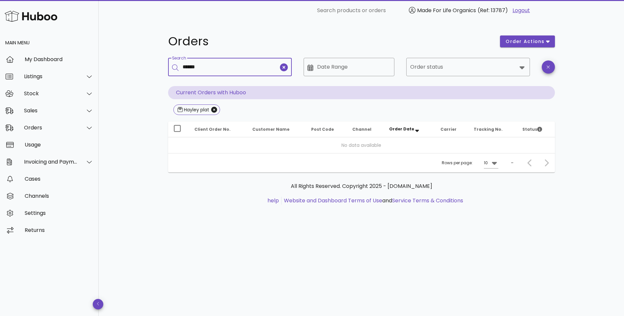
type input "******"
click at [506, 64] on input "Order status" at bounding box center [463, 67] width 107 height 11
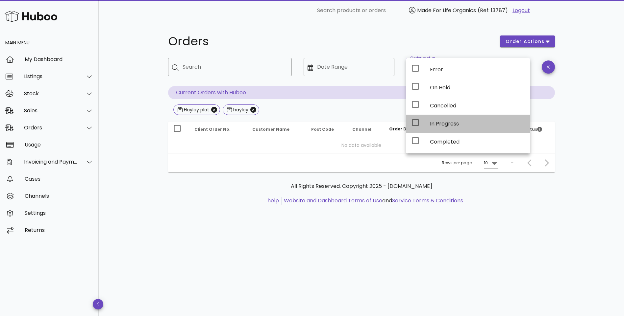
click at [416, 125] on icon at bounding box center [416, 123] width 8 height 8
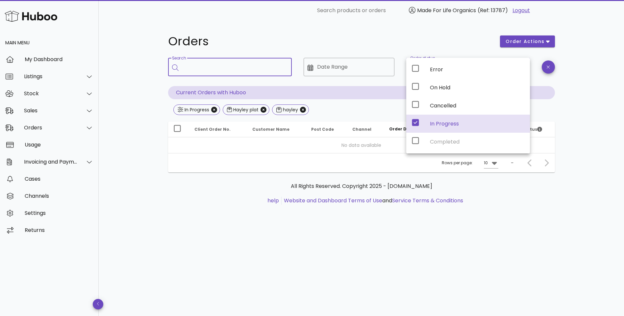
click at [231, 68] on input "Search" at bounding box center [235, 67] width 104 height 11
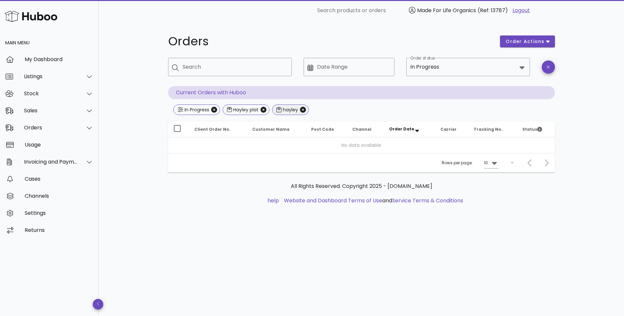
click at [285, 111] on div "hayley" at bounding box center [290, 110] width 16 height 7
click at [261, 68] on input "Search" at bounding box center [235, 67] width 104 height 11
type input "****"
click at [510, 66] on input "Order status" at bounding box center [479, 67] width 76 height 11
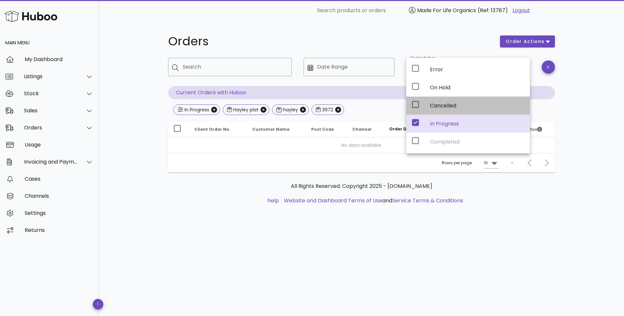
click at [414, 105] on icon at bounding box center [416, 105] width 8 height 8
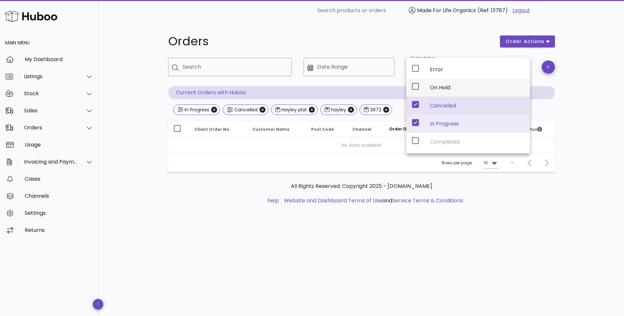
click at [416, 89] on icon at bounding box center [416, 87] width 8 height 8
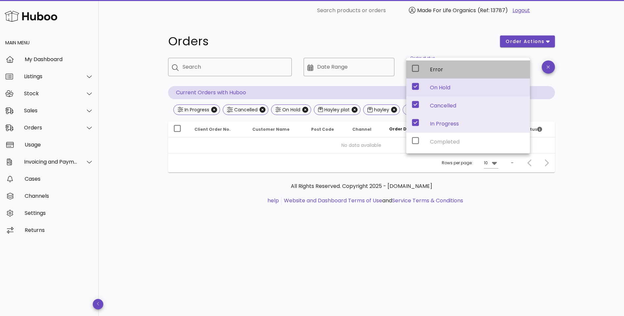
click at [417, 68] on icon at bounding box center [416, 68] width 8 height 8
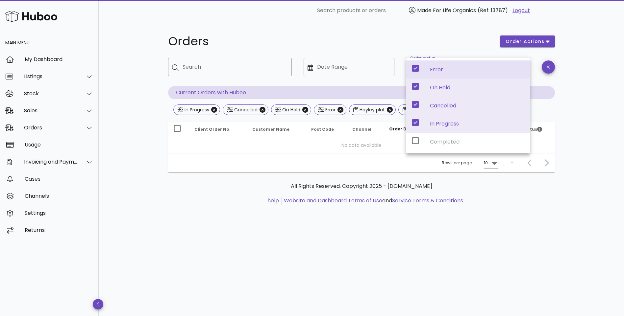
click at [589, 141] on div "Orders order actions ​ Search ​ Date Range ​ Order status In Progress, Cancelle…" at bounding box center [361, 168] width 525 height 295
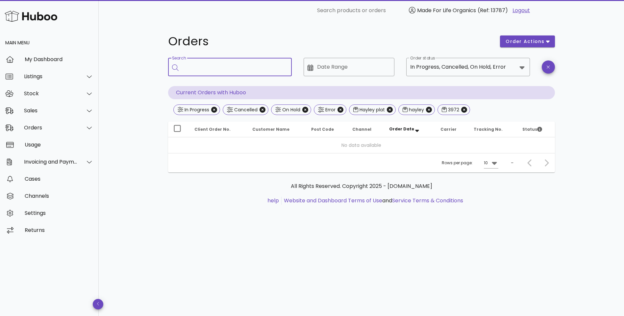
click at [243, 65] on input "Search" at bounding box center [235, 67] width 104 height 11
type input "****"
click at [542, 40] on span "order actions" at bounding box center [524, 41] width 39 height 7
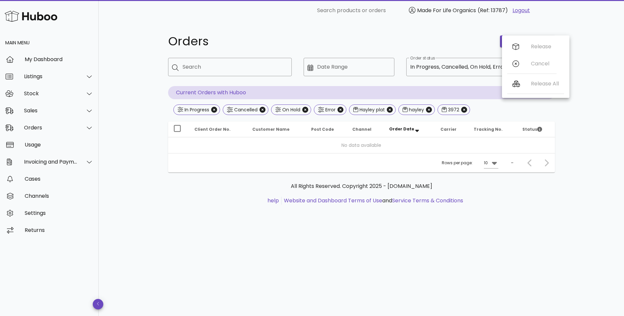
drag, startPoint x: 330, startPoint y: 49, endPoint x: 324, endPoint y: 49, distance: 5.6
click at [329, 49] on div "Orders" at bounding box center [330, 42] width 332 height 20
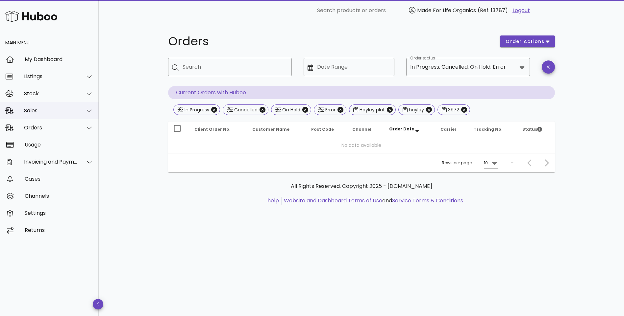
click at [32, 111] on div "Sales" at bounding box center [51, 111] width 54 height 6
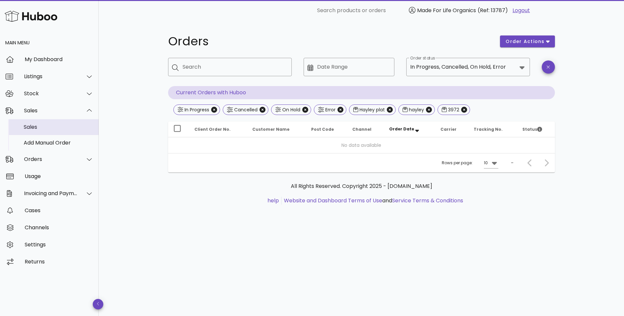
click at [30, 126] on div "Sales" at bounding box center [59, 127] width 70 height 6
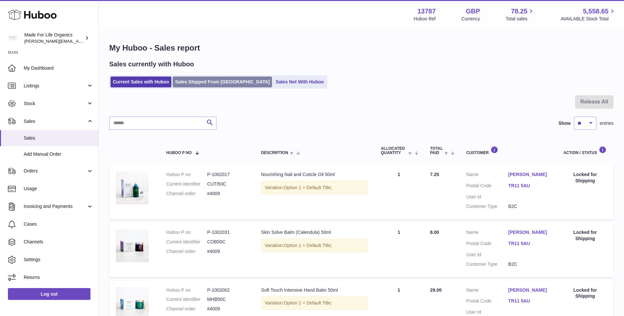
click at [210, 82] on link "Sales Shipped From [GEOGRAPHIC_DATA]" at bounding box center [222, 82] width 99 height 11
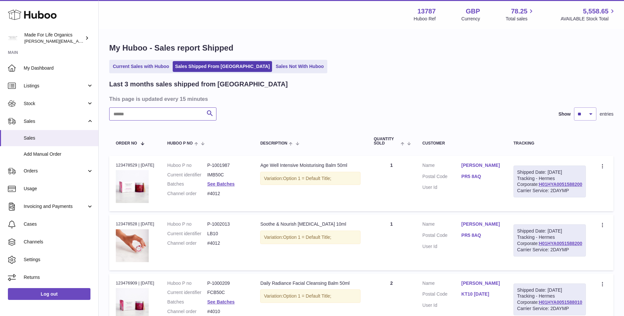
click at [158, 116] on input "text" at bounding box center [162, 114] width 107 height 13
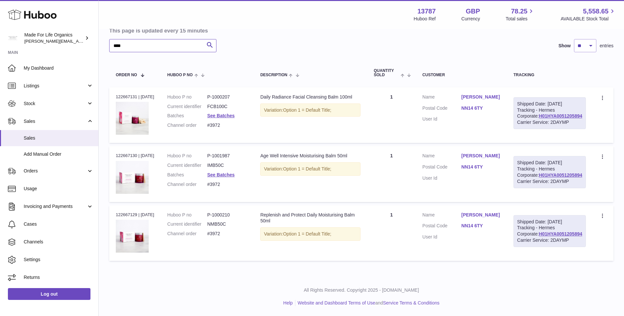
scroll to position [66, 0]
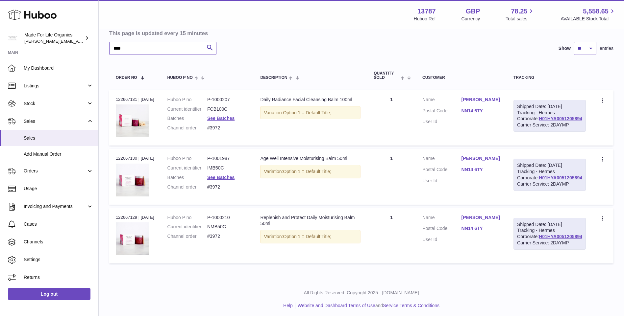
type input "****"
click at [219, 240] on dd "#3972" at bounding box center [227, 237] width 40 height 6
click at [550, 121] on link "H01HYA0051205894" at bounding box center [560, 118] width 43 height 5
click at [494, 110] on link "NN14 6TY" at bounding box center [481, 111] width 39 height 6
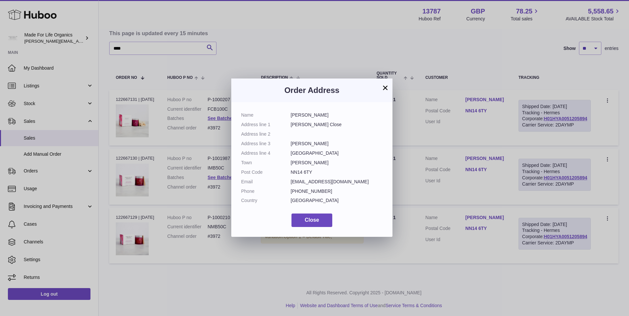
drag, startPoint x: 314, startPoint y: 173, endPoint x: 292, endPoint y: 171, distance: 21.4
click at [292, 171] on dd "NN14 6TY" at bounding box center [337, 172] width 92 height 6
copy dd "NN14 6TY"
click at [381, 89] on h3 "Order Address" at bounding box center [311, 90] width 141 height 11
click at [385, 87] on button "×" at bounding box center [385, 88] width 8 height 8
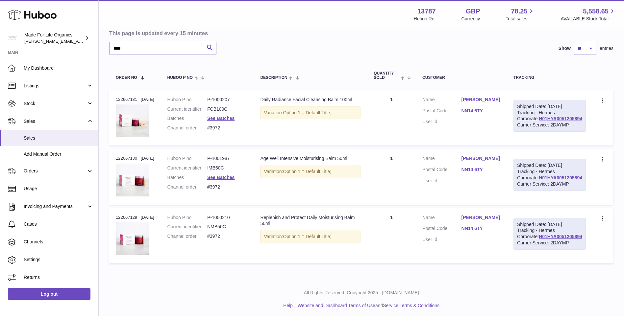
click at [491, 113] on link "NN14 6TY" at bounding box center [481, 111] width 39 height 6
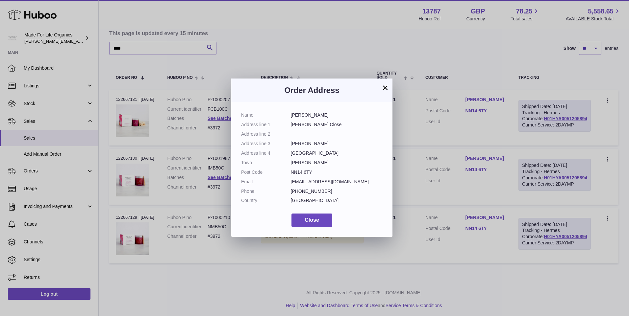
click at [305, 172] on dd "NN14 6TY" at bounding box center [337, 172] width 92 height 6
drag, startPoint x: 305, startPoint y: 172, endPoint x: 296, endPoint y: 172, distance: 9.2
click at [296, 172] on dd "NN14 6TY" at bounding box center [337, 172] width 92 height 6
drag, startPoint x: 290, startPoint y: 171, endPoint x: 299, endPoint y: 169, distance: 9.4
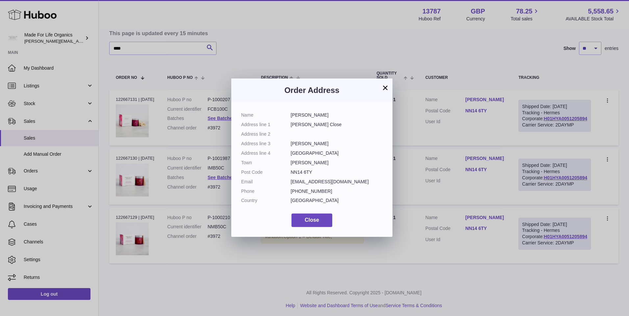
click at [299, 169] on dl "Name [PERSON_NAME] Address line 1 [PERSON_NAME] Close Address line 2 Address li…" at bounding box center [311, 159] width 141 height 95
drag, startPoint x: 299, startPoint y: 169, endPoint x: 317, endPoint y: 174, distance: 18.8
click at [317, 174] on dd "NN14 6TY" at bounding box center [337, 172] width 92 height 6
drag, startPoint x: 312, startPoint y: 170, endPoint x: 291, endPoint y: 174, distance: 21.7
click at [291, 174] on dd "NN14 6TY" at bounding box center [337, 172] width 92 height 6
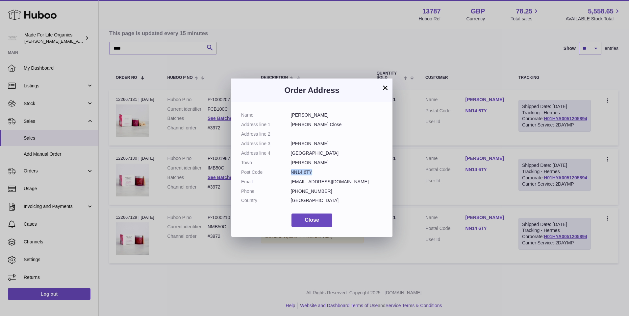
copy dd "NN14 6TY"
click at [385, 87] on button "×" at bounding box center [385, 88] width 8 height 8
